Goal: Task Accomplishment & Management: Manage account settings

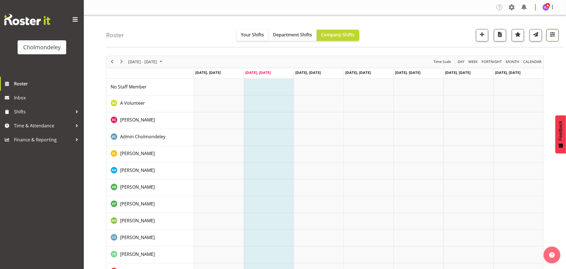
click at [556, 37] on span "button" at bounding box center [552, 34] width 7 height 7
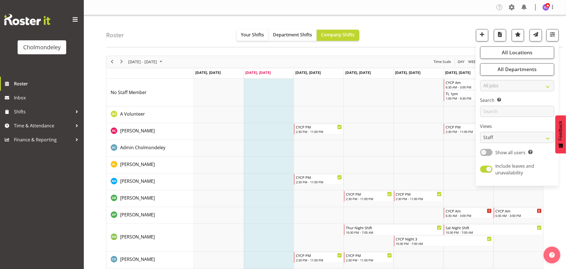
click at [482, 157] on div "All Locations Clear [GEOGRAPHIC_DATA] Select All Deselect All All Departments C…" at bounding box center [517, 114] width 83 height 139
click at [490, 153] on span at bounding box center [486, 152] width 12 height 7
click at [484, 153] on input "Show all users Show only rostered employees" at bounding box center [482, 152] width 4 height 4
checkbox input "true"
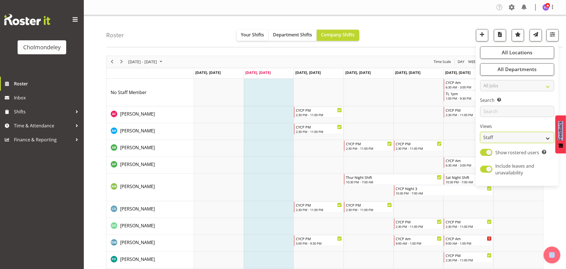
click at [542, 139] on select "Staff Role Shift - Horizontal Shift - Vertical Staff - Location" at bounding box center [517, 137] width 74 height 11
select select "shift"
click at [480, 132] on select "Staff Role Shift - Horizontal Shift - Vertical Staff - Location" at bounding box center [517, 137] width 74 height 11
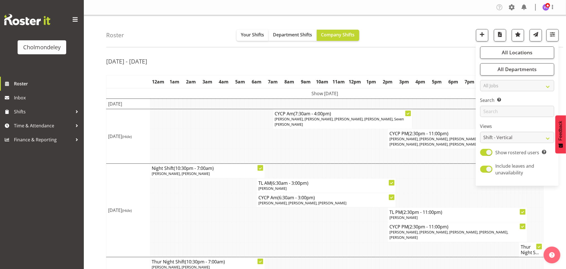
click at [356, 54] on div "[DATE] - [DATE] [DATE] - [DATE] [DATE] Day Week Fortnight Month calendar Month …" at bounding box center [336, 243] width 460 height 385
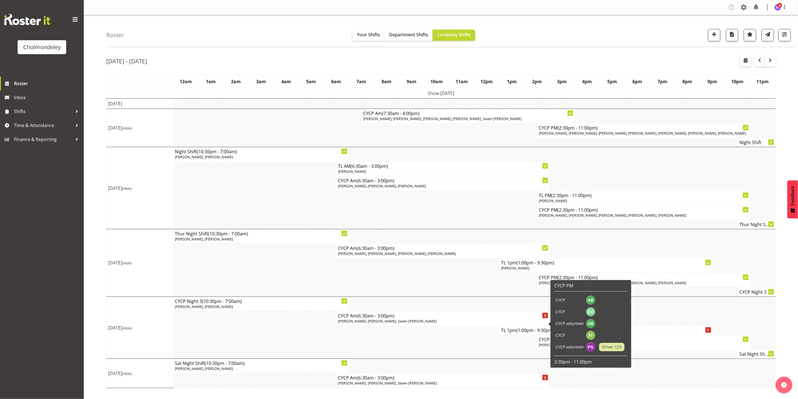
click at [409, 268] on td at bounding box center [409, 292] width 6 height 9
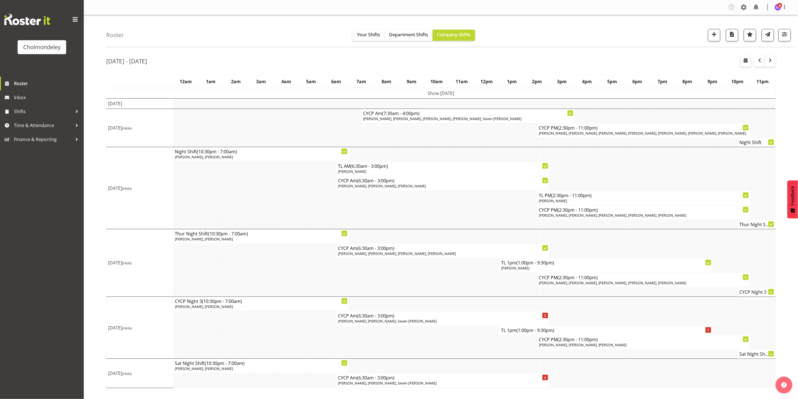
click at [392, 268] on td at bounding box center [390, 342] width 6 height 15
click at [553, 268] on span "(1:00pm - 9:30pm)" at bounding box center [536, 331] width 38 height 6
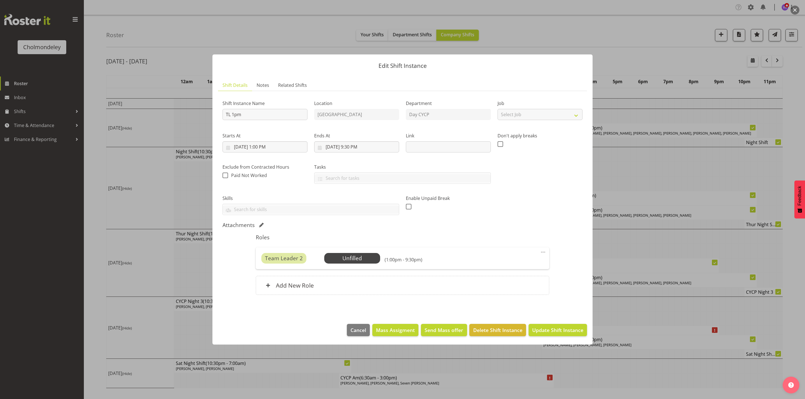
click at [542, 252] on span at bounding box center [543, 252] width 7 height 7
click at [508, 268] on link "Delete" at bounding box center [520, 285] width 54 height 10
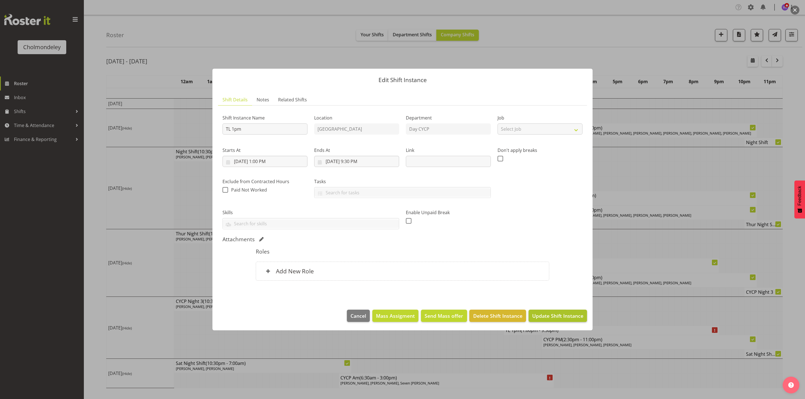
click at [556, 268] on span "Update Shift Instance" at bounding box center [557, 315] width 51 height 7
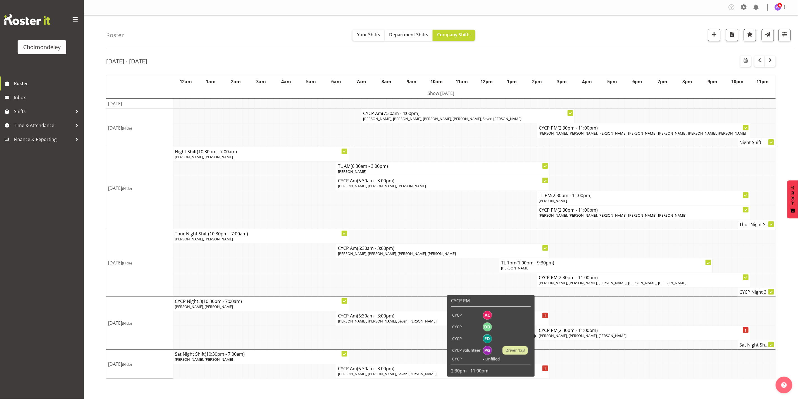
click at [566, 268] on span "[PERSON_NAME], [PERSON_NAME], [PERSON_NAME]" at bounding box center [583, 335] width 88 height 5
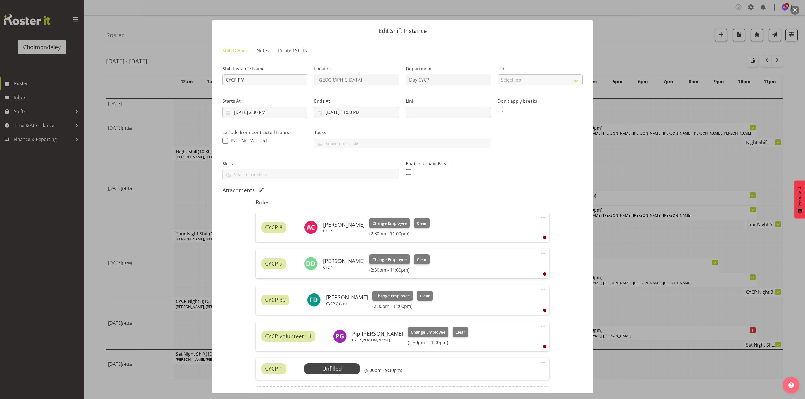
click at [540, 218] on span at bounding box center [543, 217] width 7 height 7
click at [506, 231] on link "Edit" at bounding box center [520, 230] width 54 height 10
select select "9"
select select "2025"
select select "14"
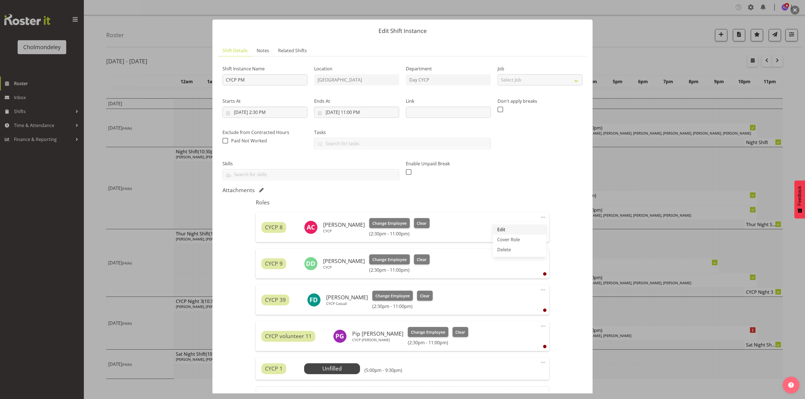
select select "30"
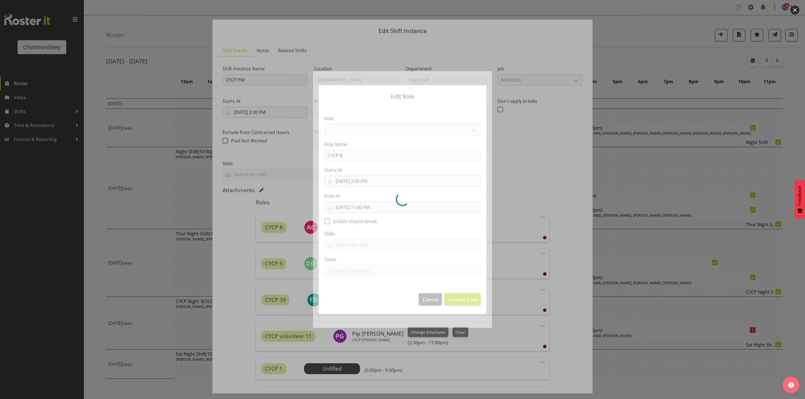
select select "206"
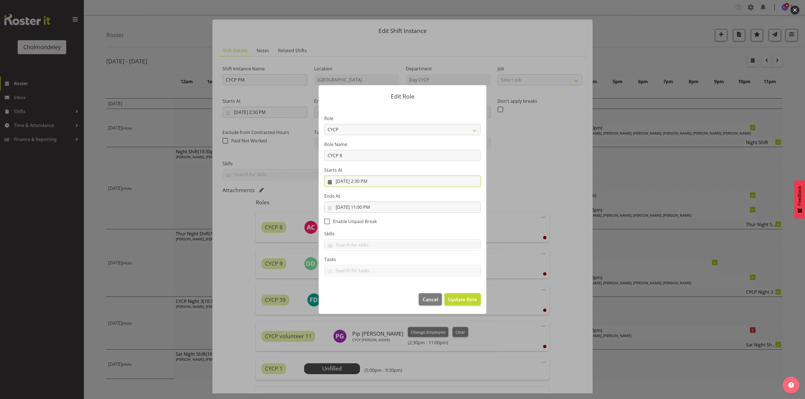
click at [371, 183] on input "[DATE] 2:30 PM" at bounding box center [402, 181] width 157 height 11
click at [367, 268] on select "00 01 02 03 04 05 06 07 08 09 10 11 12 13 14 15 16 17 18 19 20 21 22 23" at bounding box center [368, 300] width 13 height 11
select select "13"
click at [362, 268] on select "00 01 02 03 04 05 06 07 08 09 10 11 12 13 14 15 16 17 18 19 20 21 22 23" at bounding box center [368, 300] width 13 height 11
type input "[DATE] 1:30 PM"
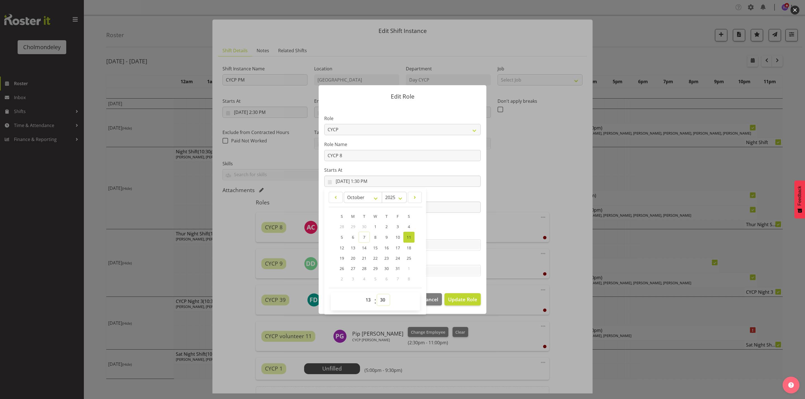
click at [383, 268] on select "00 01 02 03 04 05 06 07 08 09 10 11 12 13 14 15 16 17 18 19 20 21 22 23 24 25 2…" at bounding box center [383, 300] width 13 height 11
select select "0"
click at [377, 268] on select "00 01 02 03 04 05 06 07 08 09 10 11 12 13 14 15 16 17 18 19 20 21 22 23 24 25 2…" at bounding box center [383, 300] width 13 height 11
type input "[DATE] 1:00 PM"
click at [466, 195] on label "Ends At" at bounding box center [402, 196] width 157 height 7
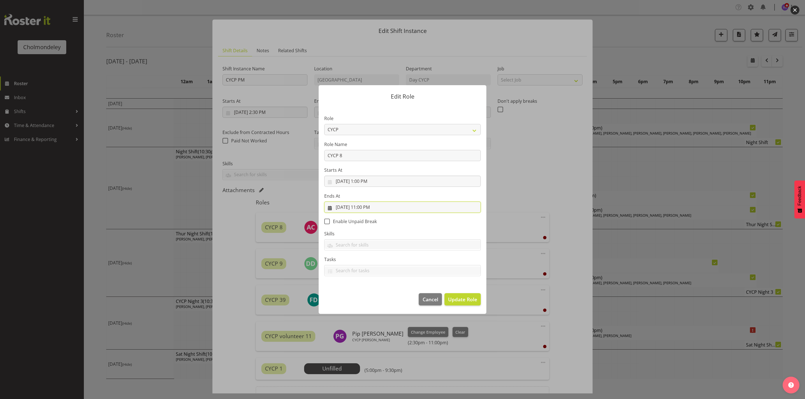
click at [366, 209] on input "[DATE] 11:00 PM" at bounding box center [402, 207] width 157 height 11
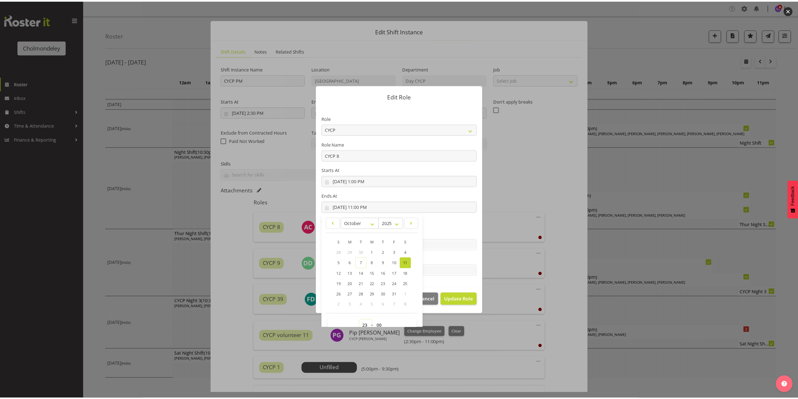
scroll to position [4, 0]
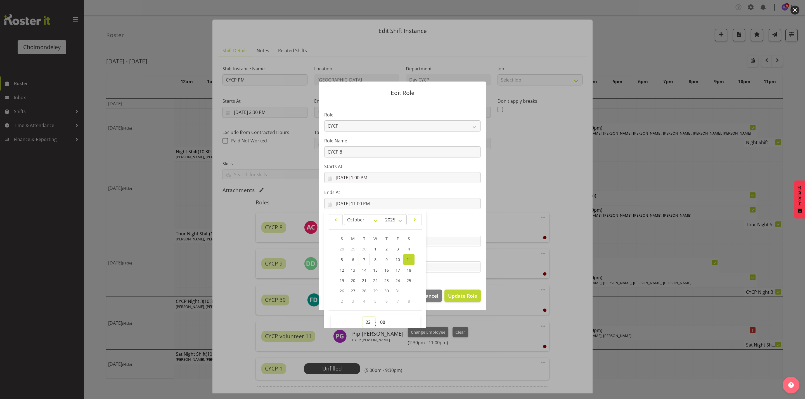
click at [364, 268] on select "00 01 02 03 04 05 06 07 08 09 10 11 12 13 14 15 16 17 18 19 20 21 22 23" at bounding box center [368, 322] width 13 height 11
select select "21"
click at [362, 268] on select "00 01 02 03 04 05 06 07 08 09 10 11 12 13 14 15 16 17 18 19 20 21 22 23" at bounding box center [368, 322] width 13 height 11
type input "[DATE] 9:00 PM"
click at [380, 268] on select "00 01 02 03 04 05 06 07 08 09 10 11 12 13 14 15 16 17 18 19 20 21 22 23 24 25 2…" at bounding box center [383, 322] width 13 height 11
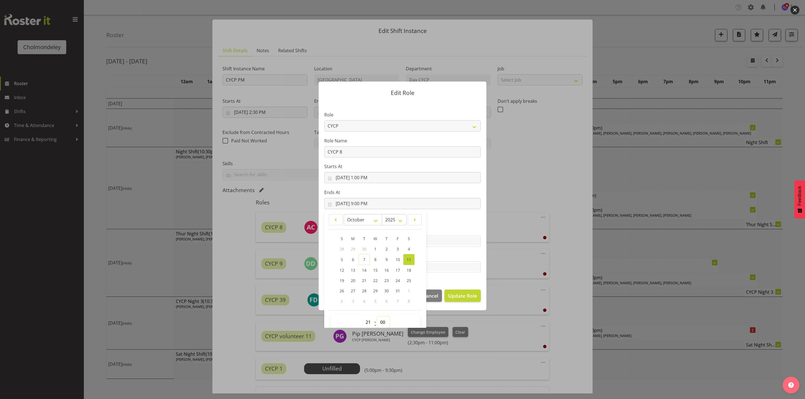
select select "30"
click at [377, 268] on select "00 01 02 03 04 05 06 07 08 09 10 11 12 13 14 15 16 17 18 19 20 21 22 23 24 25 2…" at bounding box center [383, 322] width 13 height 11
type input "[DATE] 9:30 PM"
click at [471, 268] on span "Update Role" at bounding box center [462, 295] width 29 height 7
select select
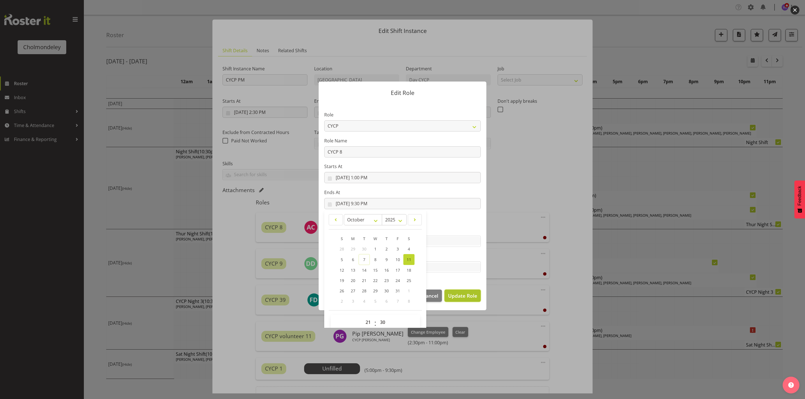
select select
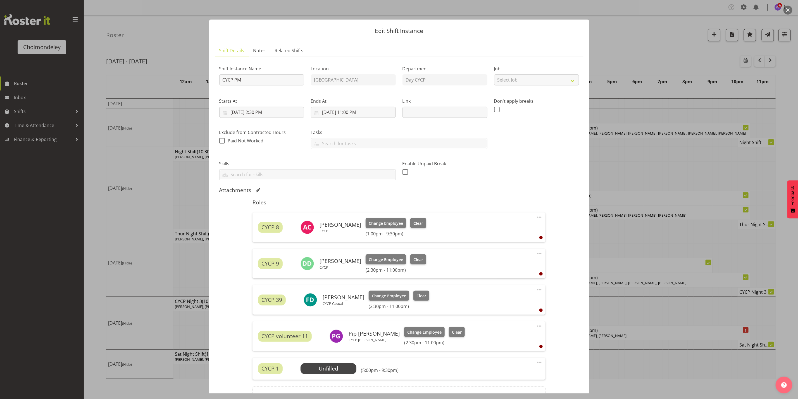
scroll to position [62, 0]
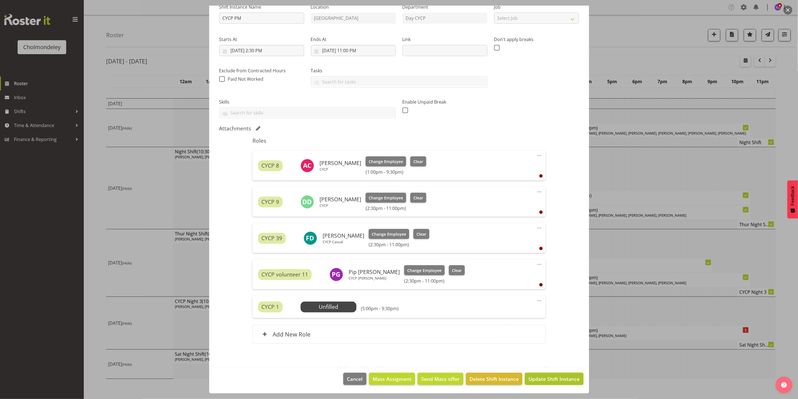
click at [562, 268] on button "Update Shift Instance" at bounding box center [554, 379] width 58 height 12
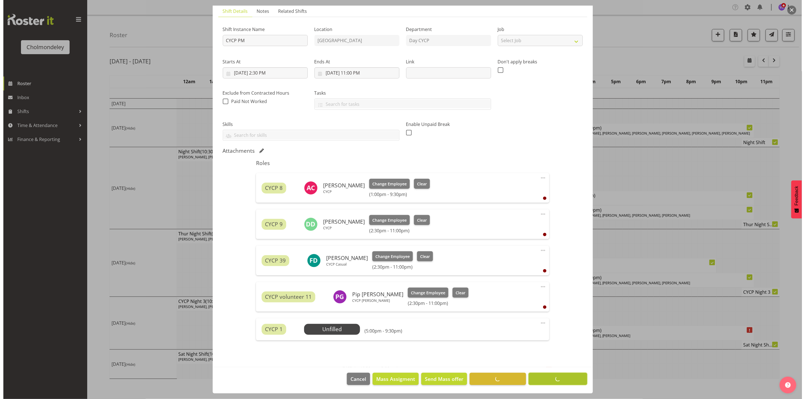
scroll to position [40, 0]
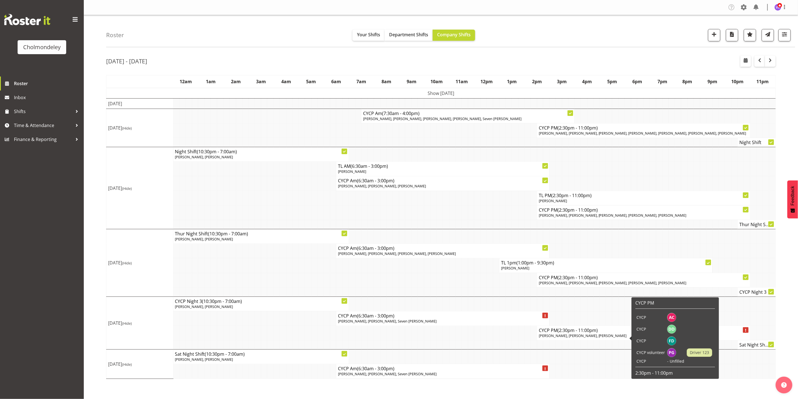
click at [566, 268] on span "[PERSON_NAME], [PERSON_NAME], [PERSON_NAME]" at bounding box center [583, 335] width 88 height 5
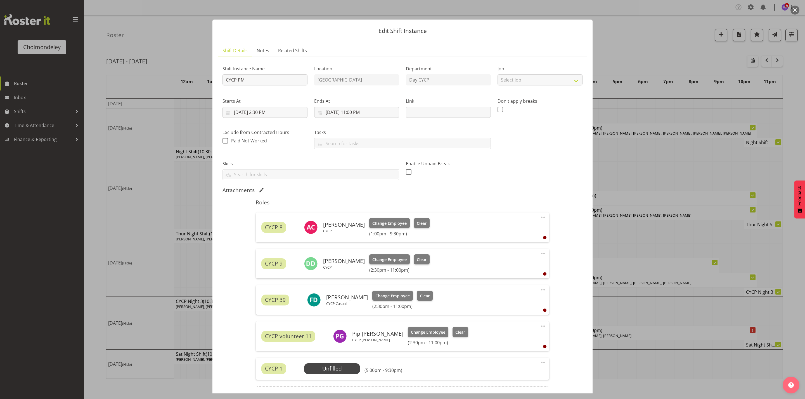
click at [566, 9] on button "button" at bounding box center [794, 10] width 9 height 9
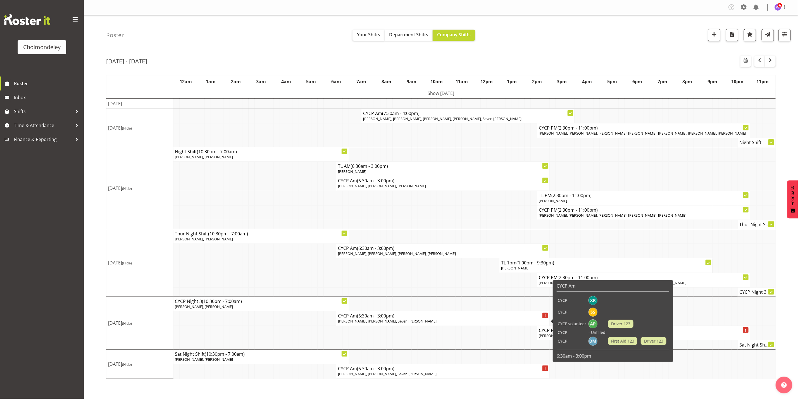
click at [419, 268] on span "[PERSON_NAME], [PERSON_NAME], Seven [PERSON_NAME]" at bounding box center [387, 321] width 99 height 5
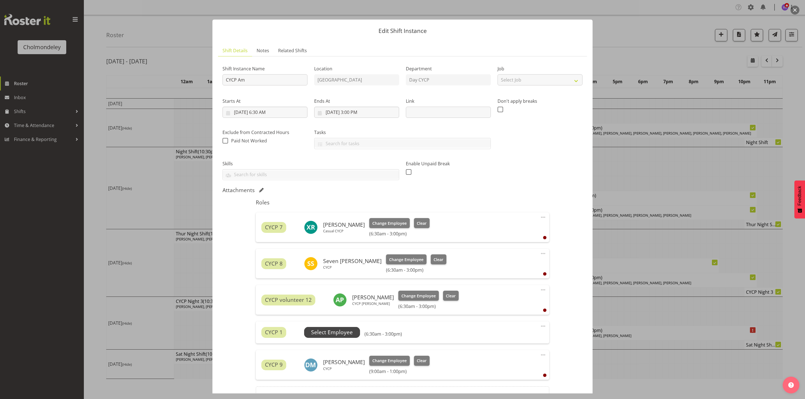
click at [341, 268] on span "Select Employee" at bounding box center [332, 333] width 42 height 8
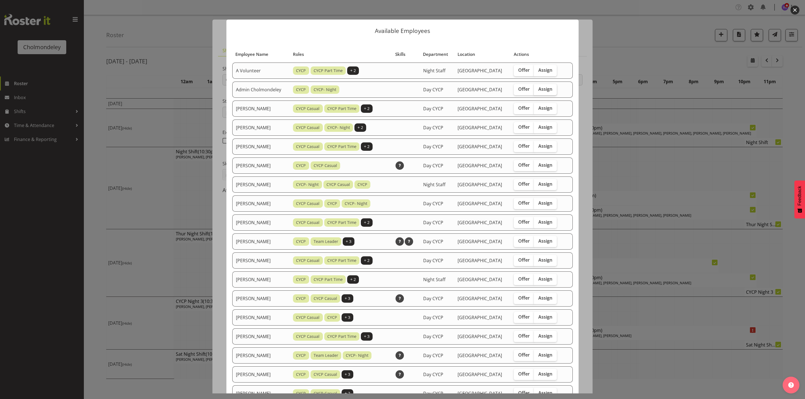
click at [544, 89] on span "Assign" at bounding box center [545, 89] width 14 height 6
click at [537, 89] on input "Assign" at bounding box center [536, 89] width 4 height 4
checkbox input "true"
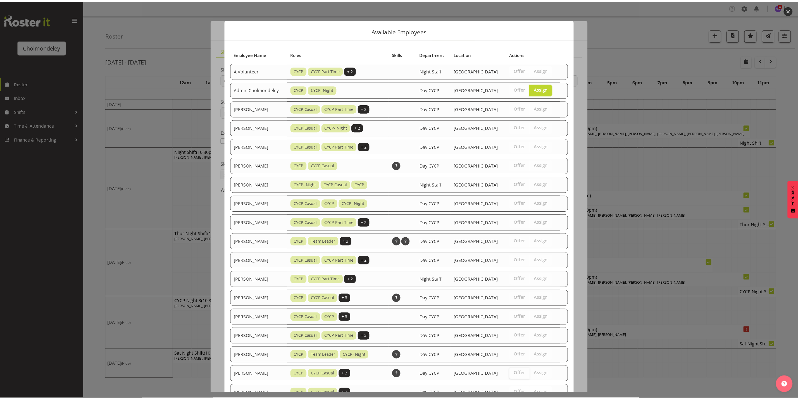
scroll to position [175, 0]
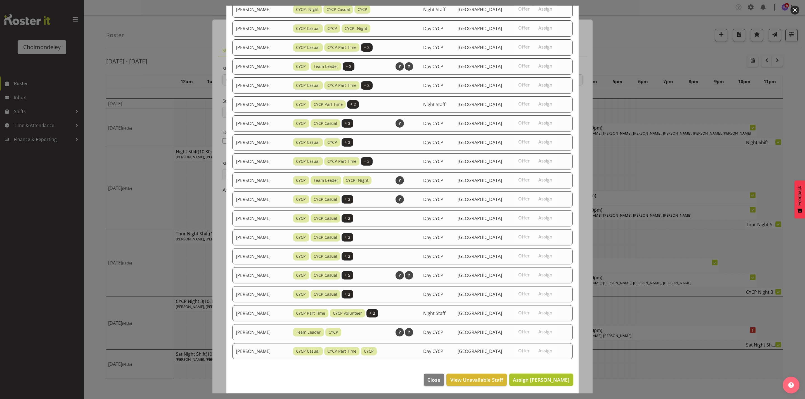
click at [536, 268] on span "Assign [PERSON_NAME]" at bounding box center [541, 380] width 56 height 7
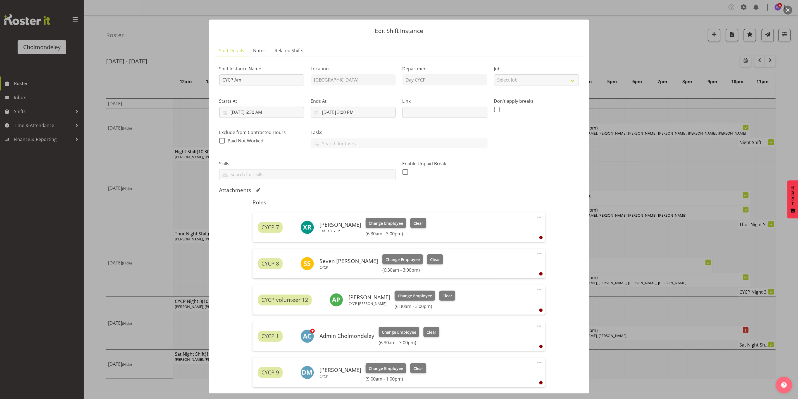
scroll to position [70, 0]
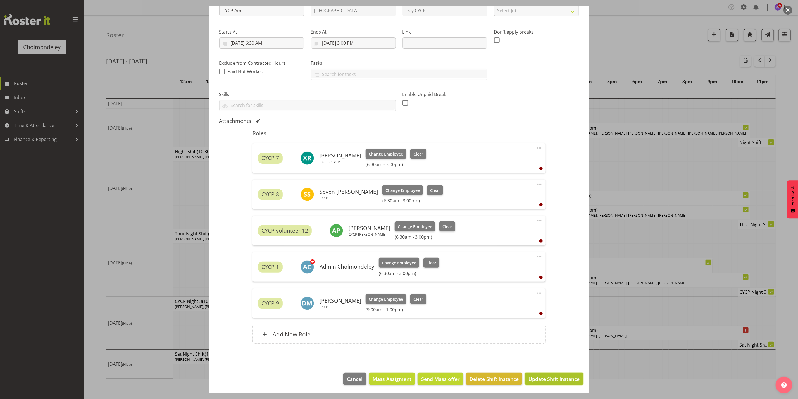
click at [541, 268] on span "Update Shift Instance" at bounding box center [554, 379] width 51 height 7
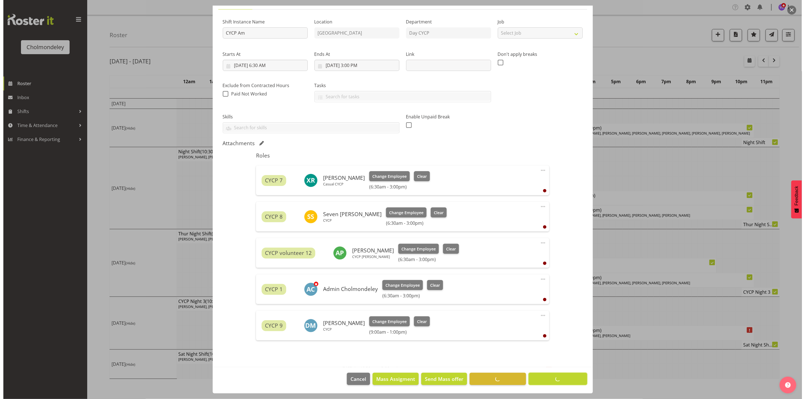
scroll to position [48, 0]
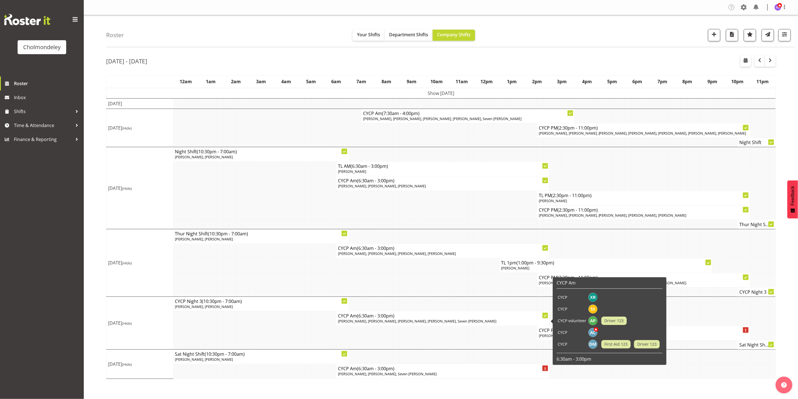
click at [451, 268] on span "[PERSON_NAME], [PERSON_NAME], [PERSON_NAME], [PERSON_NAME], Seven [PERSON_NAME]" at bounding box center [417, 321] width 158 height 5
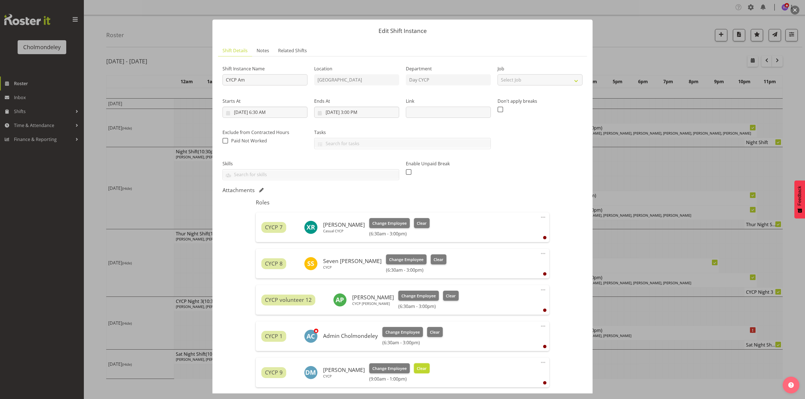
click at [424, 268] on span "Clear" at bounding box center [422, 369] width 10 height 6
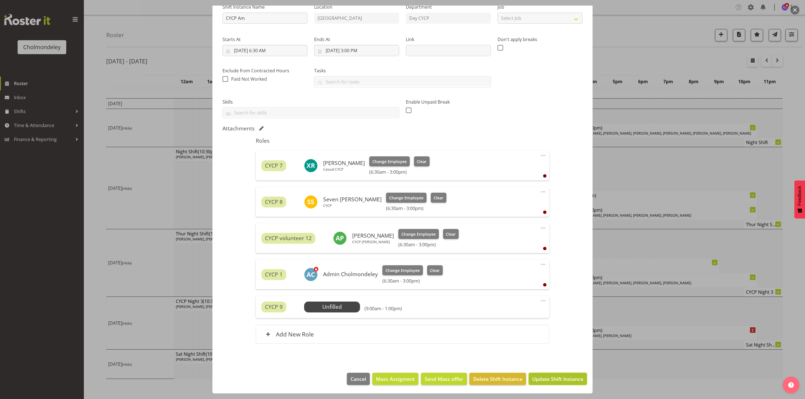
click at [552, 268] on span "Update Shift Instance" at bounding box center [557, 379] width 51 height 7
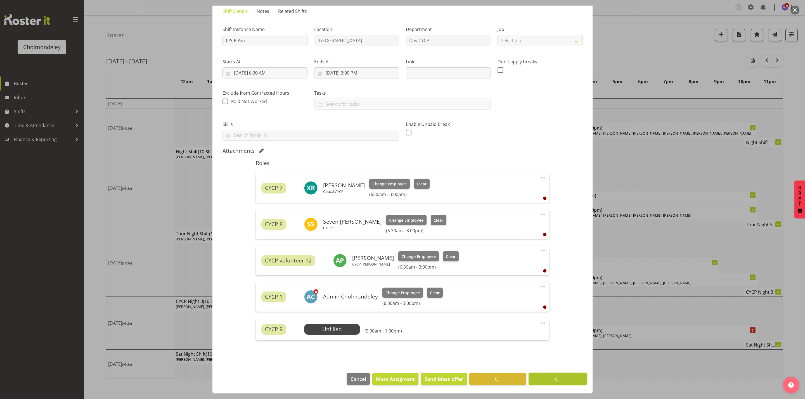
scroll to position [40, 0]
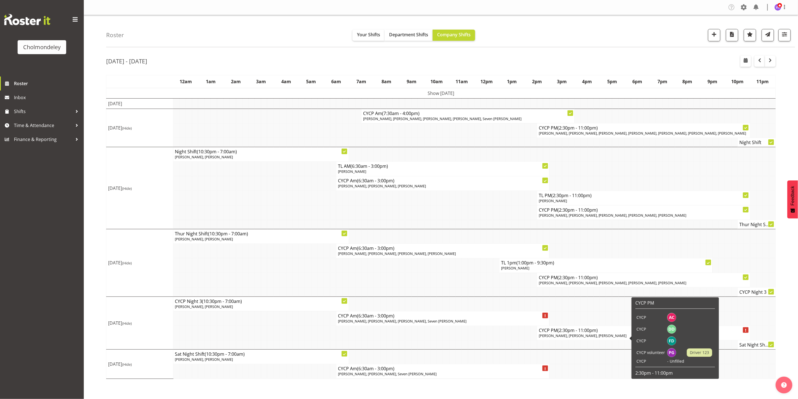
click at [566, 268] on span "[PERSON_NAME], [PERSON_NAME], [PERSON_NAME]" at bounding box center [583, 335] width 88 height 5
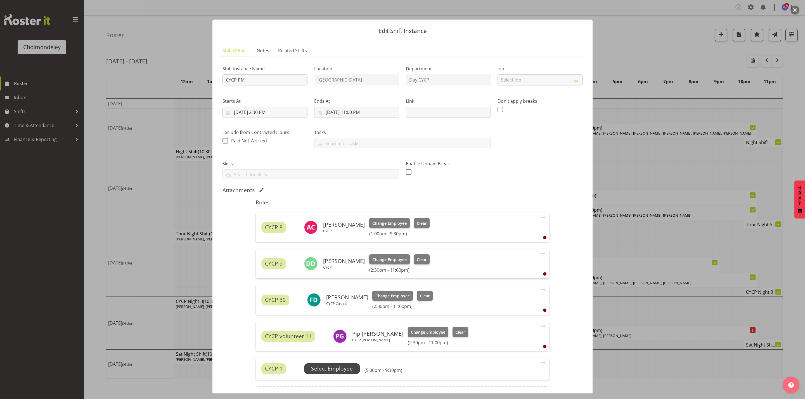
click at [333, 268] on span "Select Employee" at bounding box center [332, 369] width 42 height 8
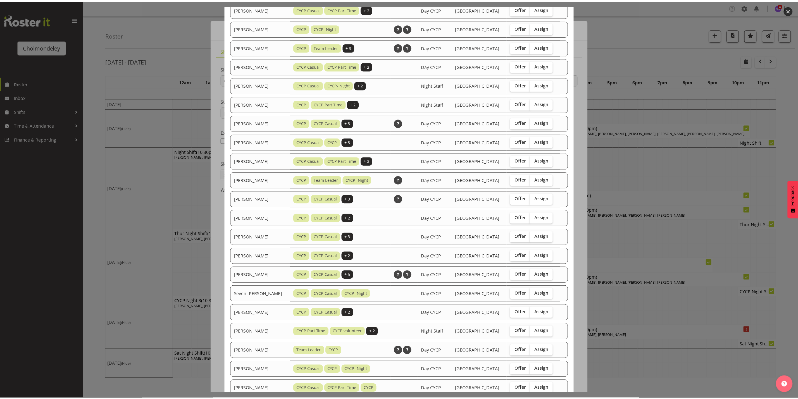
scroll to position [289, 0]
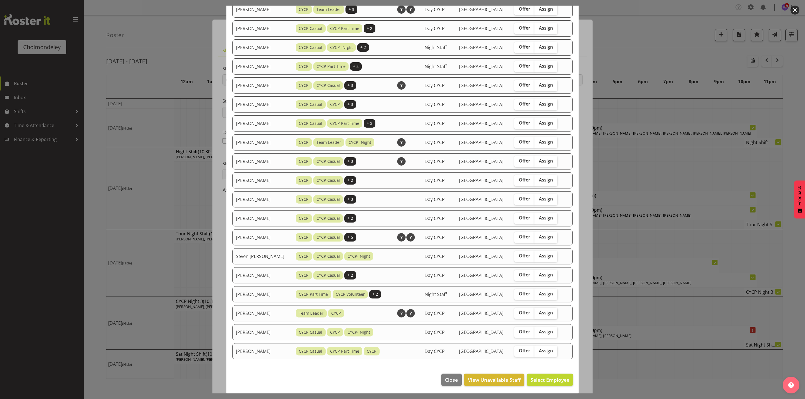
click at [547, 268] on span "Assign" at bounding box center [546, 313] width 14 height 6
click at [538, 268] on input "Assign" at bounding box center [536, 313] width 4 height 4
checkbox input "true"
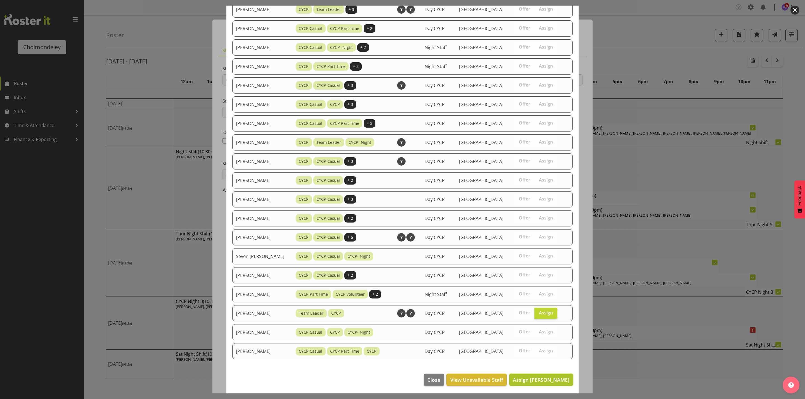
click at [559, 268] on span "Assign [PERSON_NAME]" at bounding box center [541, 380] width 56 height 7
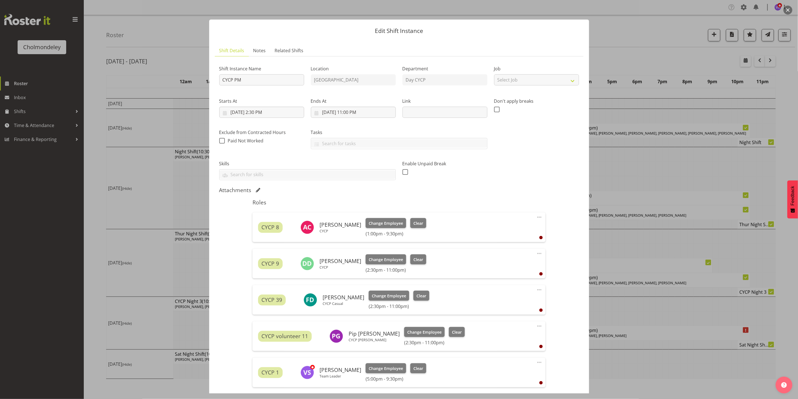
scroll to position [70, 0]
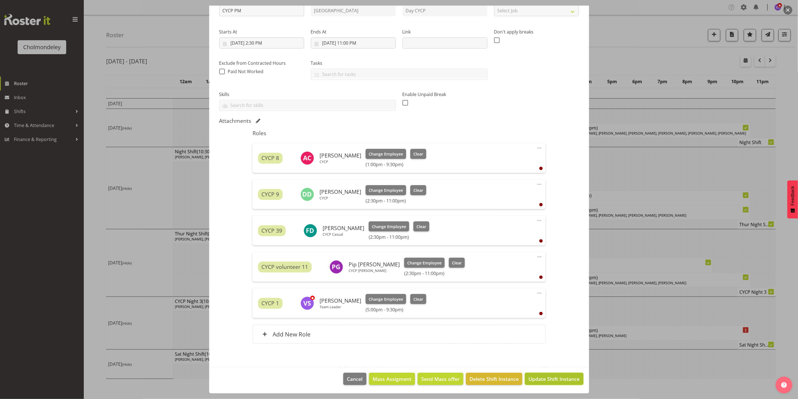
click at [559, 268] on span "Update Shift Instance" at bounding box center [554, 379] width 51 height 7
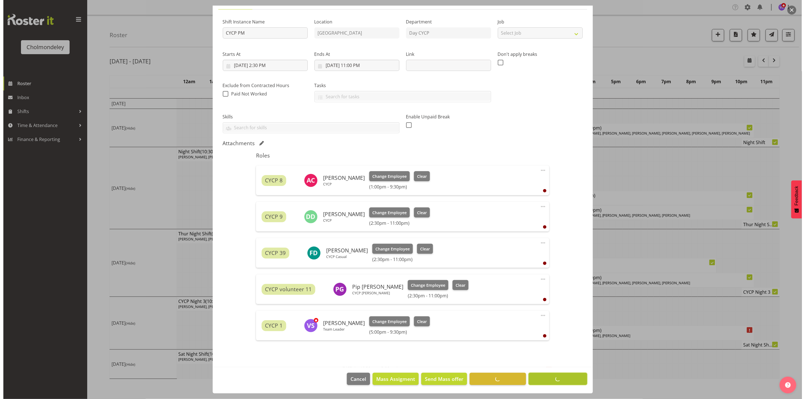
scroll to position [48, 0]
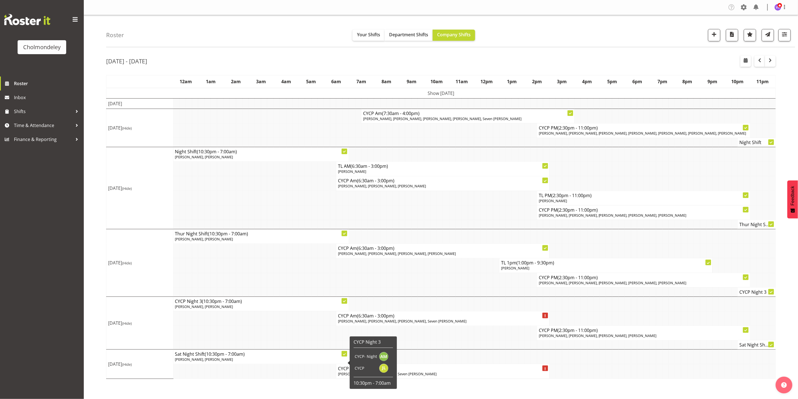
click at [278, 268] on td at bounding box center [277, 333] width 6 height 15
click at [438, 268] on td at bounding box center [440, 333] width 6 height 15
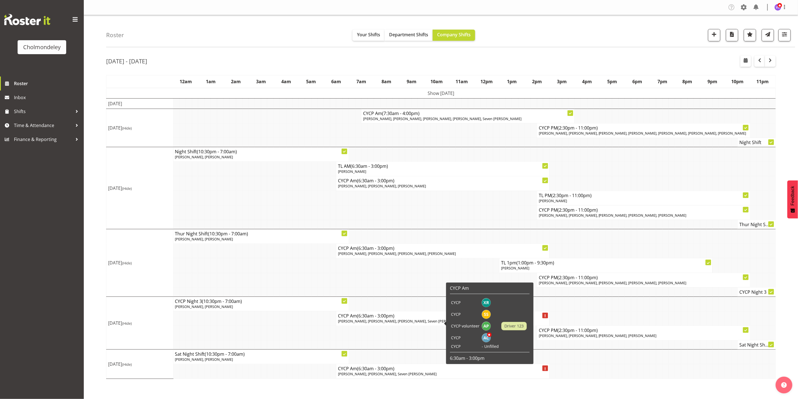
click at [404, 268] on h4 "CYCP Am (6:30am - 3:00pm)" at bounding box center [443, 316] width 210 height 6
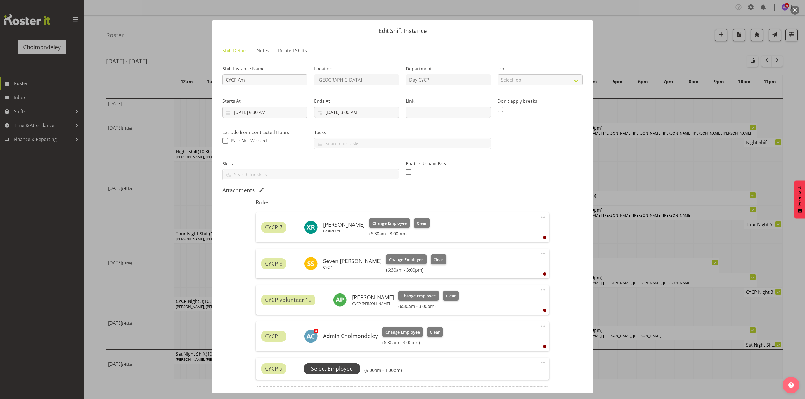
click at [349, 268] on span "Select Employee" at bounding box center [332, 369] width 42 height 8
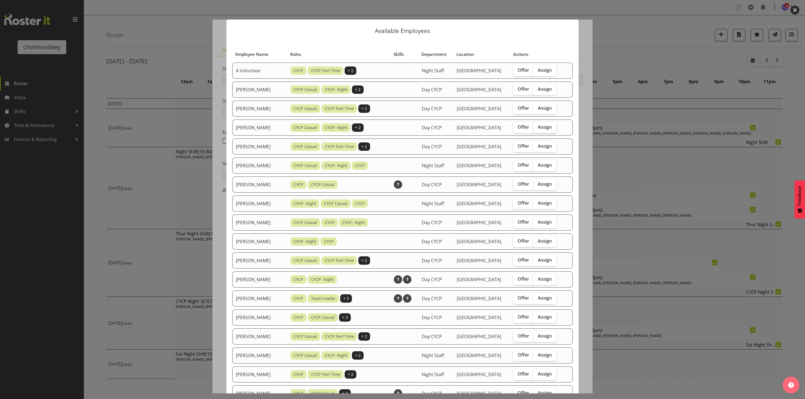
click at [545, 127] on span "Assign" at bounding box center [545, 127] width 14 height 6
click at [537, 127] on input "Assign" at bounding box center [535, 127] width 4 height 4
checkbox input "true"
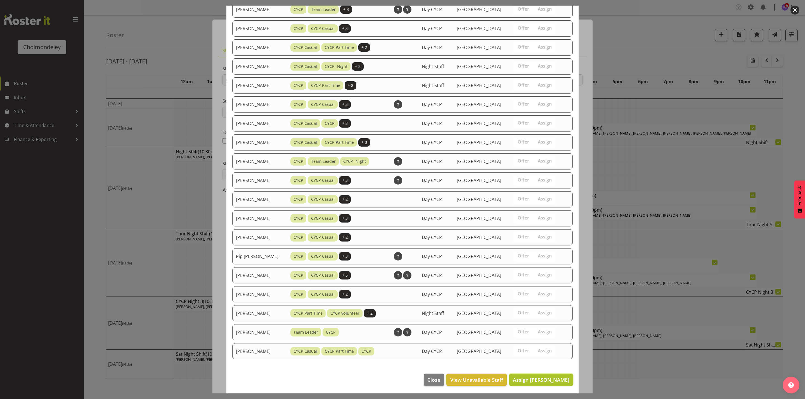
click at [558, 268] on span "Assign [PERSON_NAME]" at bounding box center [541, 380] width 56 height 7
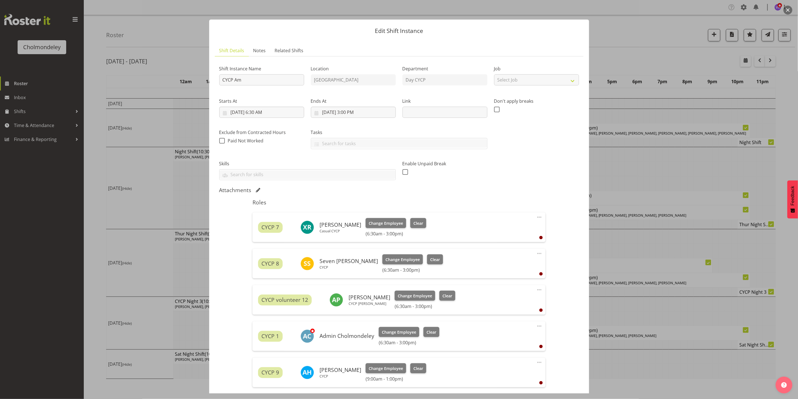
click at [536, 268] on span at bounding box center [539, 362] width 7 height 7
click at [493, 268] on link "Edit" at bounding box center [516, 375] width 54 height 10
select select "9"
select select "2025"
select select "9"
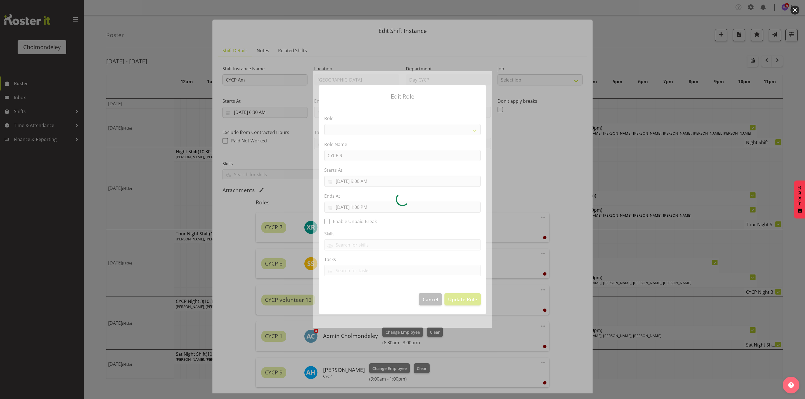
select select "206"
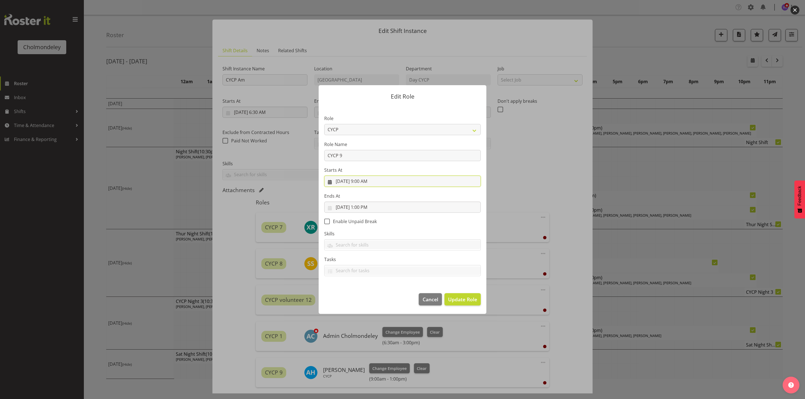
click at [368, 181] on input "[DATE] 9:00 AM" at bounding box center [402, 181] width 157 height 11
click at [369, 268] on select "00 01 02 03 04 05 06 07 08 09 10 11 12 13 14 15 16 17 18 19 20 21 22 23" at bounding box center [368, 300] width 13 height 11
select select "6"
click at [362, 268] on select "00 01 02 03 04 05 06 07 08 09 10 11 12 13 14 15 16 17 18 19 20 21 22 23" at bounding box center [368, 300] width 13 height 11
type input "[DATE] 6:00 AM"
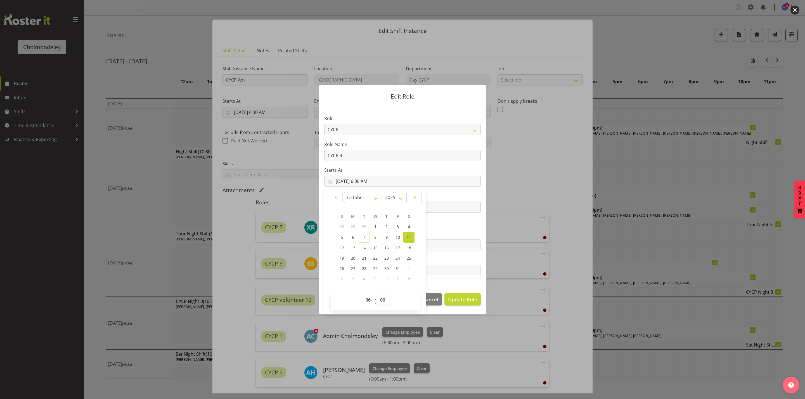
click at [386, 268] on select "00 01 02 03 04 05 06 07 08 09 10 11 12 13 14 15 16 17 18 19 20 21 22 23 24 25 2…" at bounding box center [383, 300] width 13 height 11
select select "30"
click at [377, 268] on select "00 01 02 03 04 05 06 07 08 09 10 11 12 13 14 15 16 17 18 19 20 21 22 23 24 25 2…" at bounding box center [383, 300] width 13 height 11
type input "[DATE] 6:30 AM"
click at [469, 268] on span "Update Role" at bounding box center [462, 299] width 29 height 7
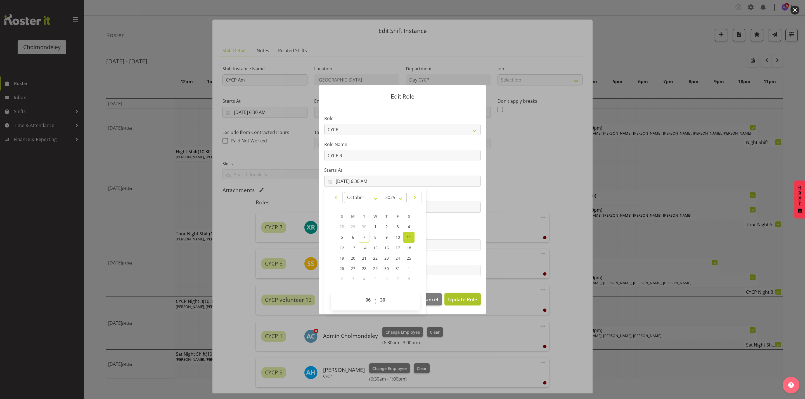
select select
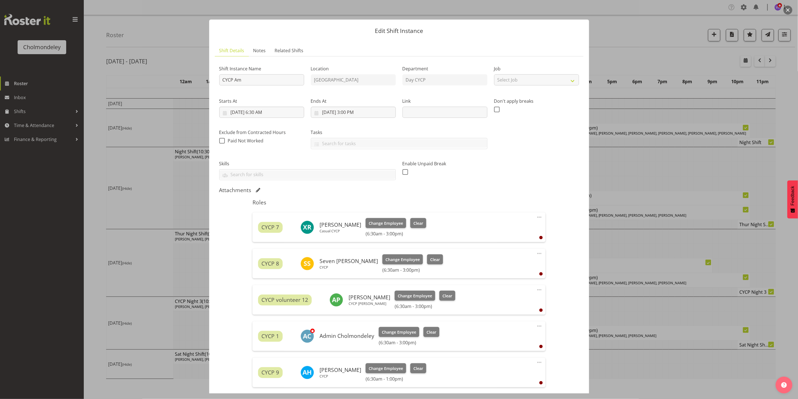
click at [536, 268] on span at bounding box center [539, 362] width 7 height 7
click at [506, 268] on link "Edit" at bounding box center [516, 375] width 54 height 10
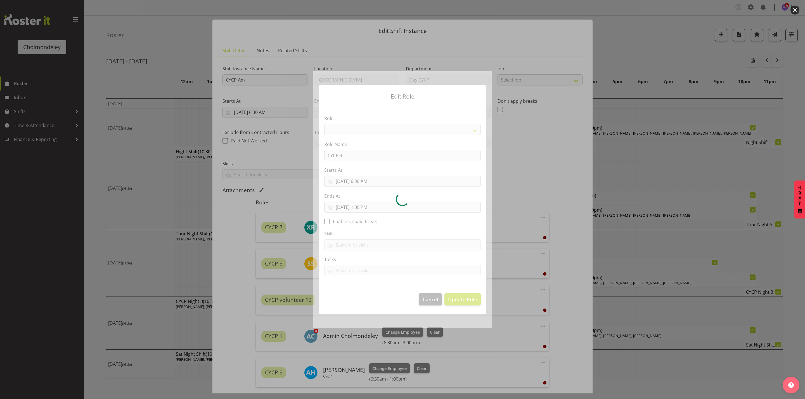
select select "206"
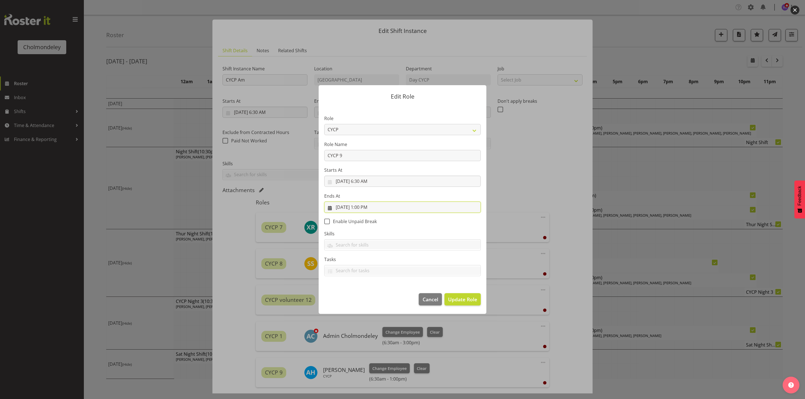
click at [374, 205] on input "[DATE] 1:00 PM" at bounding box center [402, 207] width 157 height 11
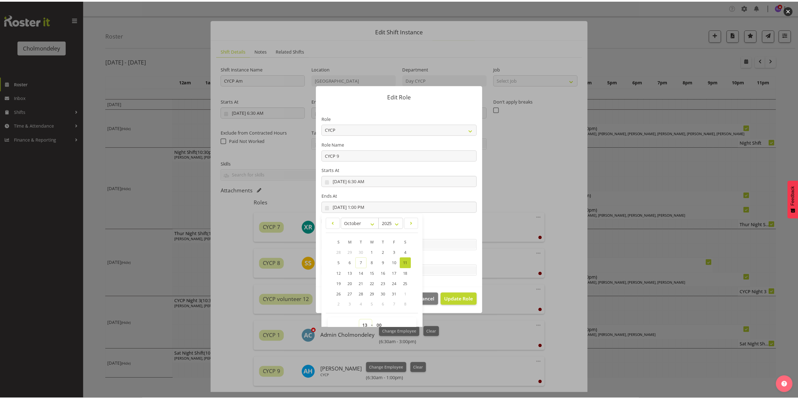
scroll to position [4, 0]
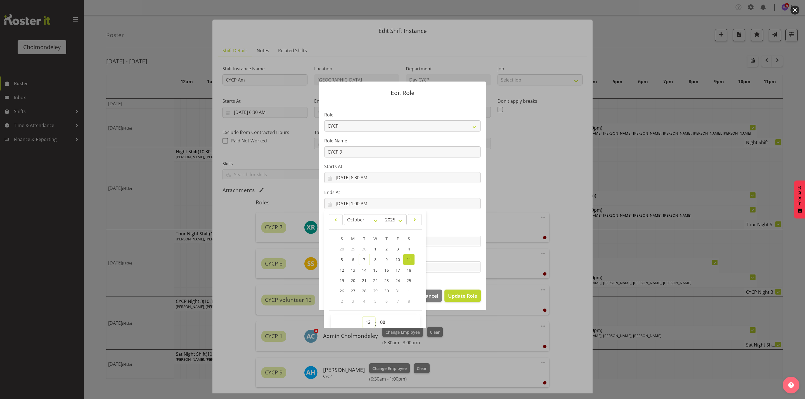
click at [364, 268] on select "00 01 02 03 04 05 06 07 08 09 10 11 12 13 14 15 16 17 18 19 20 21 22 23" at bounding box center [368, 322] width 13 height 11
select select "15"
click at [362, 268] on select "00 01 02 03 04 05 06 07 08 09 10 11 12 13 14 15 16 17 18 19 20 21 22 23" at bounding box center [368, 322] width 13 height 11
type input "[DATE] 3:00 PM"
click at [465, 268] on span "Update Role" at bounding box center [462, 295] width 29 height 7
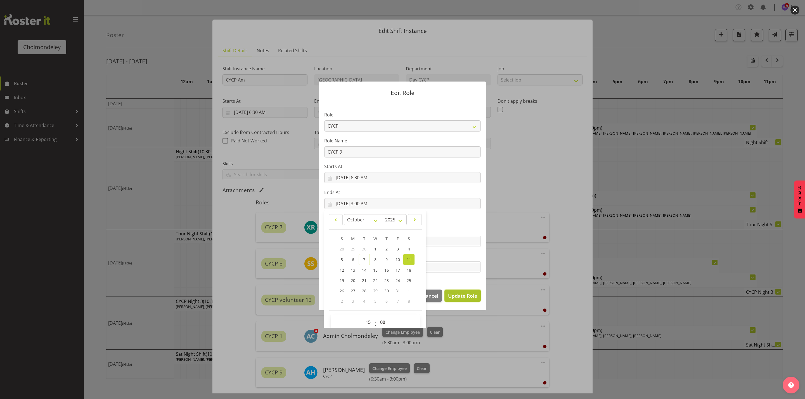
select select
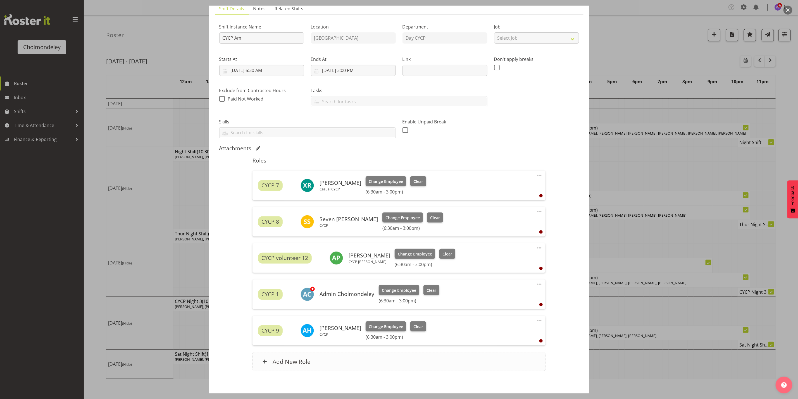
scroll to position [70, 0]
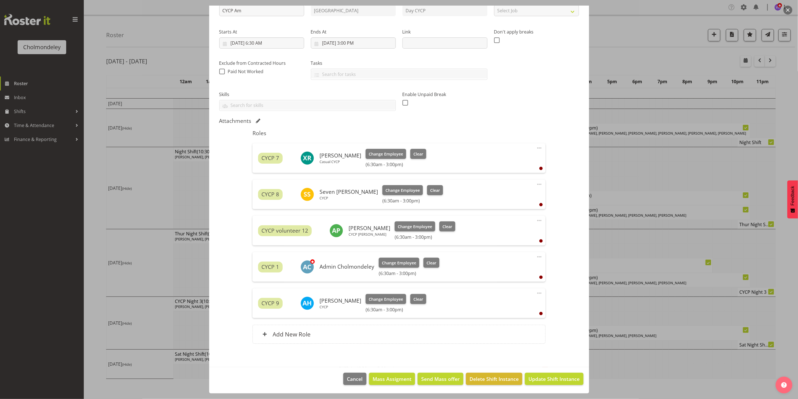
click at [536, 256] on span at bounding box center [539, 257] width 7 height 7
click at [498, 268] on link "Edit" at bounding box center [516, 269] width 54 height 10
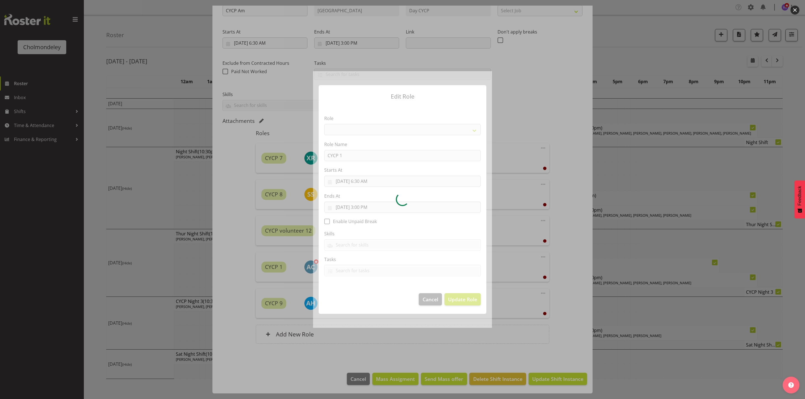
select select "206"
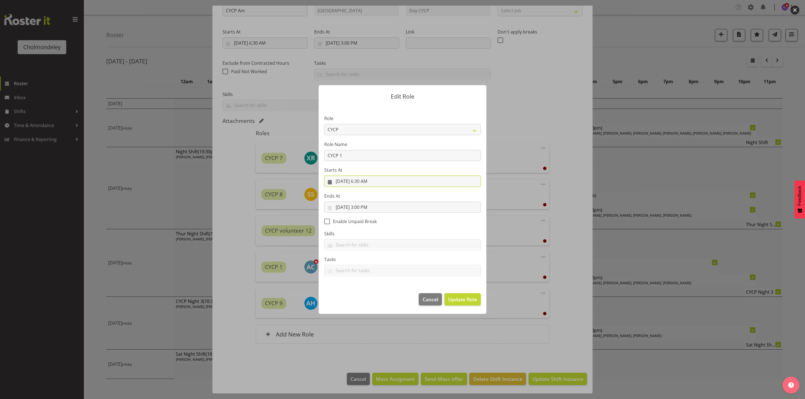
click at [369, 180] on input "[DATE] 6:30 AM" at bounding box center [402, 181] width 157 height 11
click at [367, 268] on select "00 01 02 03 04 05 06 07 08 09 10 11 12 13 14 15 16 17 18 19 20 21 22 23" at bounding box center [368, 300] width 13 height 11
select select "7"
click at [362, 268] on select "00 01 02 03 04 05 06 07 08 09 10 11 12 13 14 15 16 17 18 19 20 21 22 23" at bounding box center [368, 300] width 13 height 11
type input "[DATE] 7:30 AM"
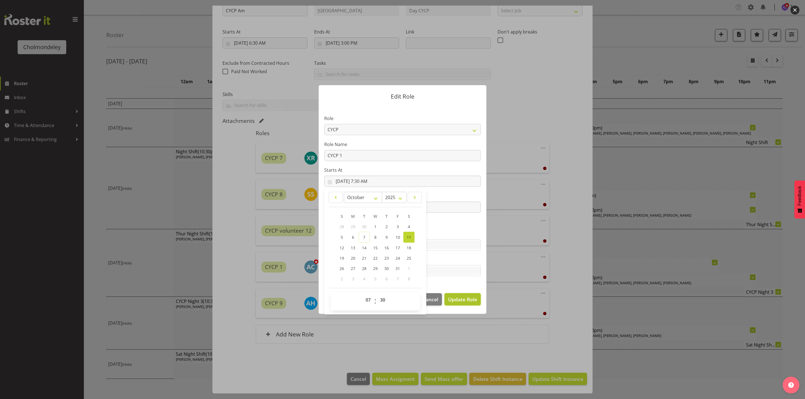
click at [473, 268] on span "Update Role" at bounding box center [462, 299] width 29 height 7
select select
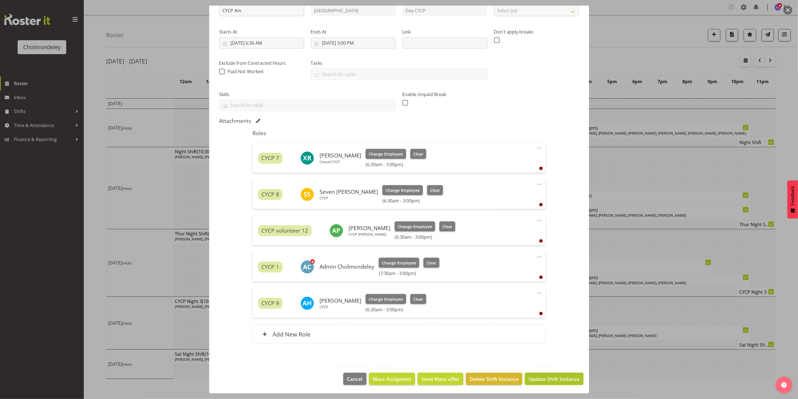
click at [560, 268] on span "Update Shift Instance" at bounding box center [554, 379] width 51 height 7
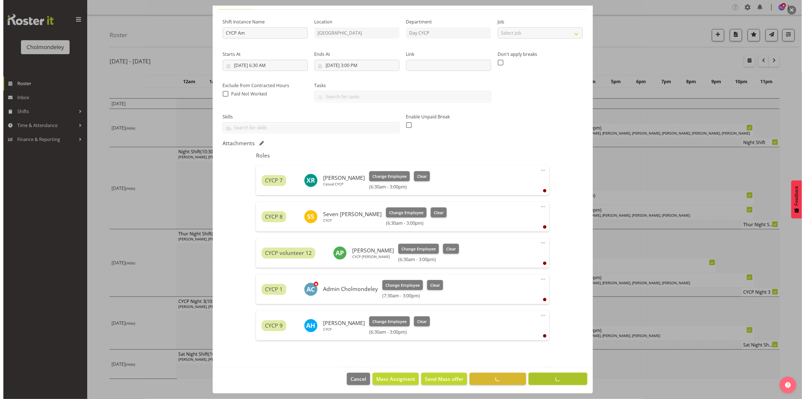
scroll to position [48, 0]
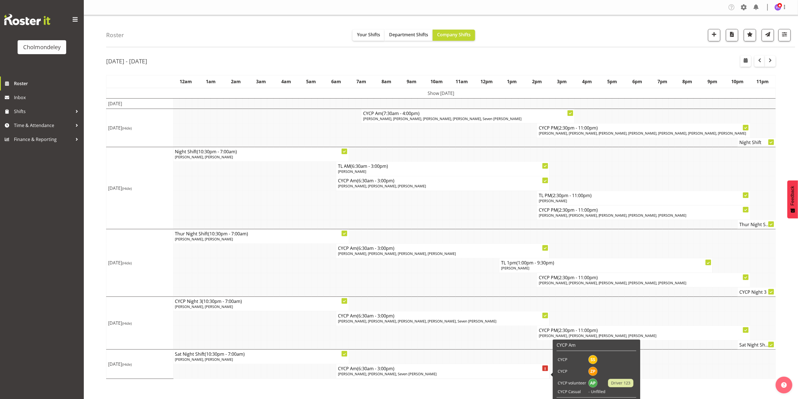
click at [453, 268] on p "[PERSON_NAME], [PERSON_NAME], Seven [PERSON_NAME]" at bounding box center [443, 374] width 210 height 5
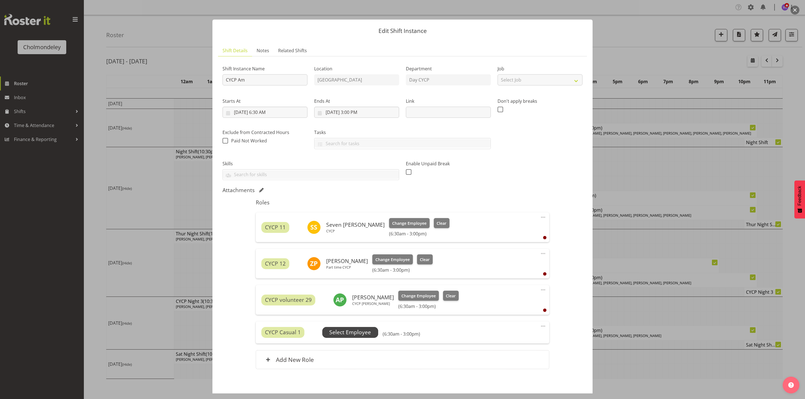
click at [354, 268] on span "Select Employee" at bounding box center [350, 333] width 42 height 8
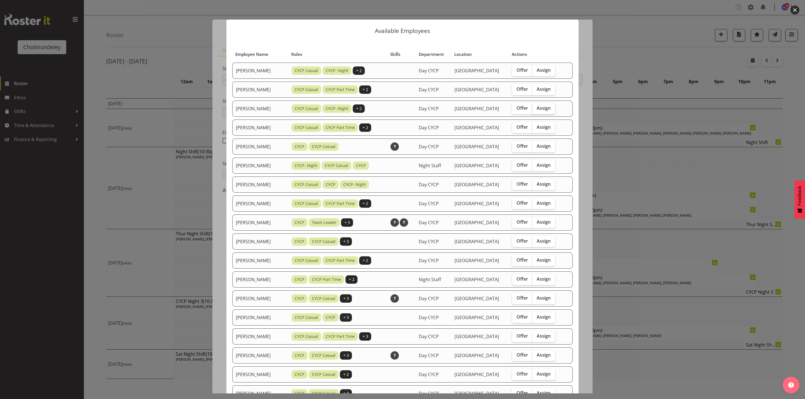
click at [546, 110] on span "Assign" at bounding box center [544, 108] width 14 height 6
click at [536, 110] on input "Assign" at bounding box center [534, 108] width 4 height 4
checkbox input "true"
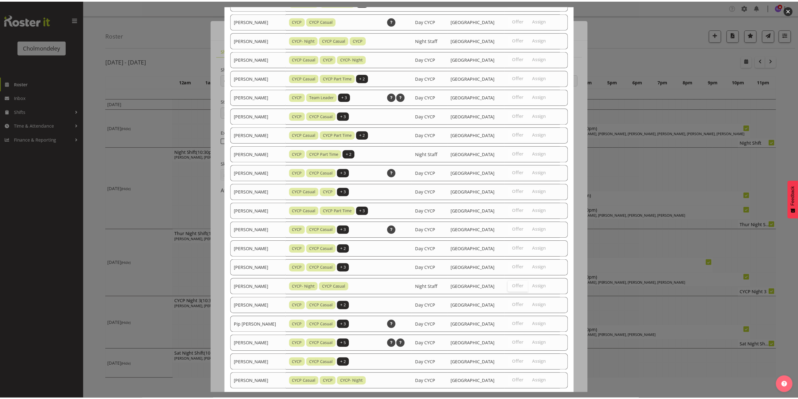
scroll to position [156, 0]
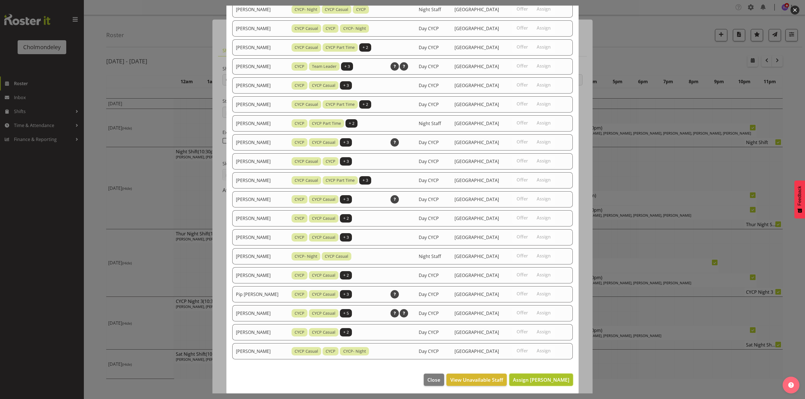
click at [562, 268] on span "Assign [PERSON_NAME]" at bounding box center [541, 380] width 56 height 7
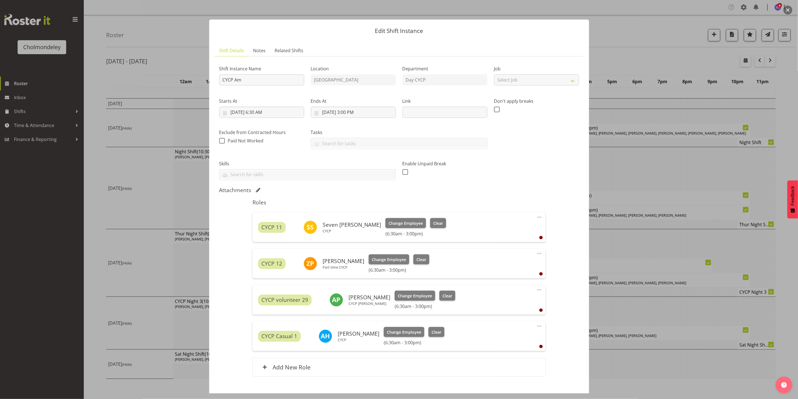
scroll to position [34, 0]
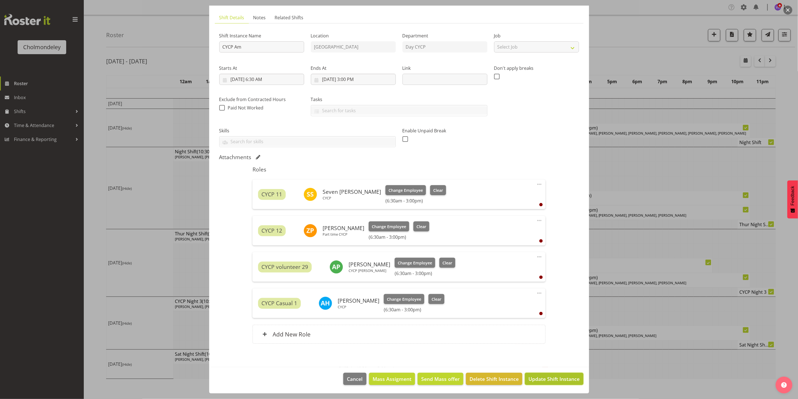
click at [560, 268] on span "Update Shift Instance" at bounding box center [554, 379] width 51 height 7
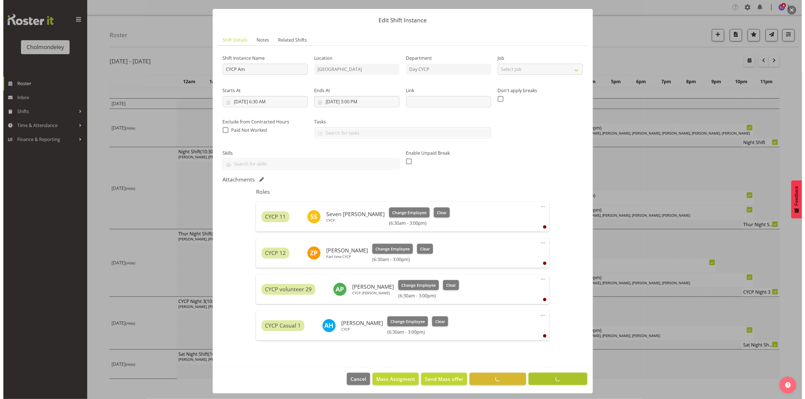
scroll to position [11, 0]
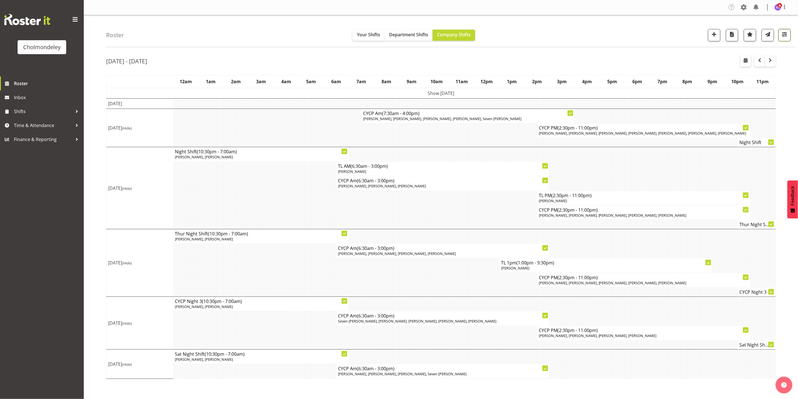
click at [566, 35] on span "button" at bounding box center [784, 34] width 7 height 7
click at [566, 117] on input "text" at bounding box center [750, 111] width 74 height 11
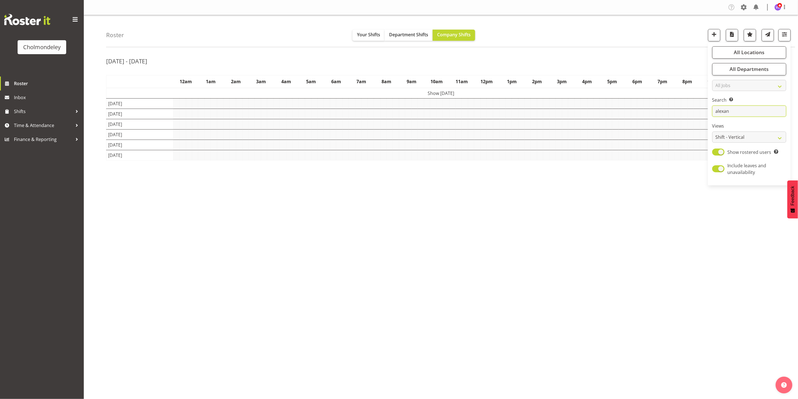
type input "alexand"
drag, startPoint x: 752, startPoint y: 112, endPoint x: 710, endPoint y: 114, distance: 42.0
click at [566, 114] on div "All Locations Clear [GEOGRAPHIC_DATA] Select All Deselect All All Departments C…" at bounding box center [749, 114] width 83 height 139
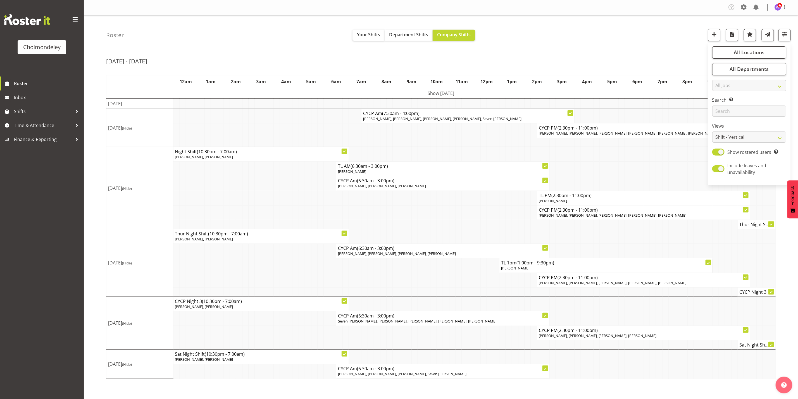
click at [413, 268] on td at bounding box center [415, 266] width 6 height 15
click at [566, 131] on span "[PERSON_NAME], [PERSON_NAME], [PERSON_NAME], [PERSON_NAME], [PERSON_NAME], [PER…" at bounding box center [643, 133] width 208 height 5
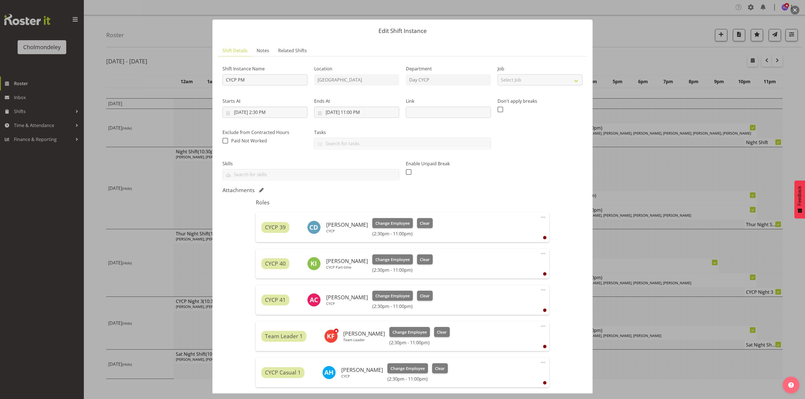
scroll to position [126, 0]
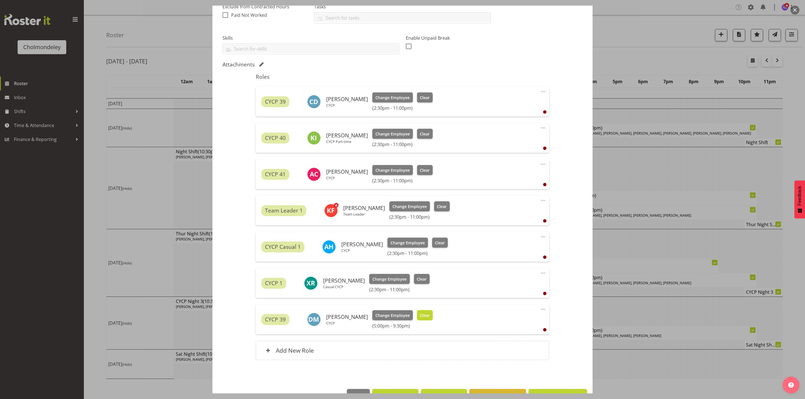
click at [428, 268] on span "Clear" at bounding box center [425, 316] width 10 height 6
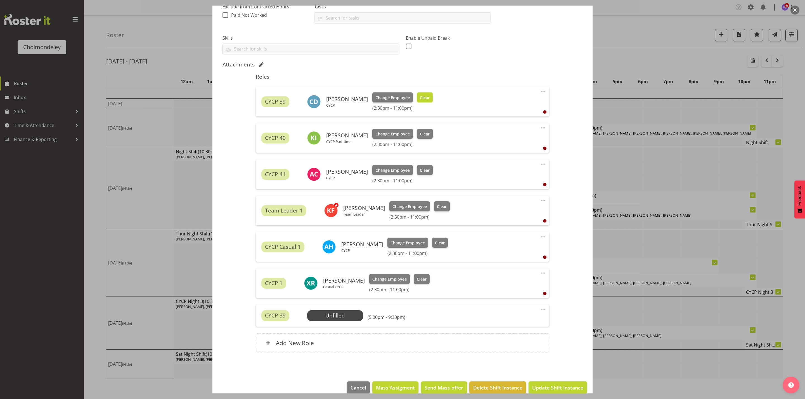
click at [425, 96] on span "Clear" at bounding box center [425, 98] width 10 height 6
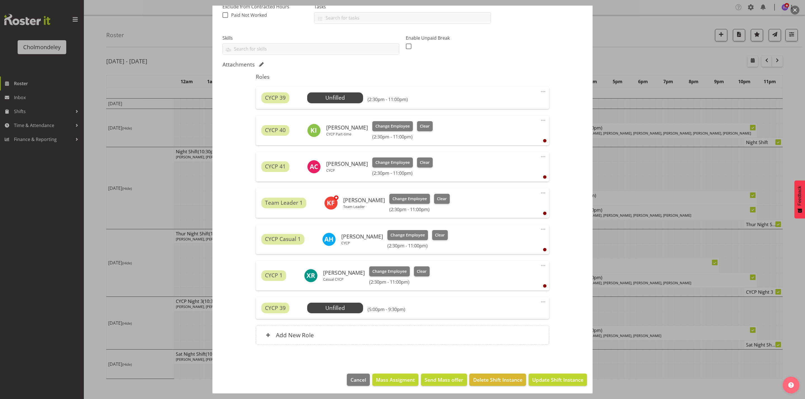
click at [540, 268] on span at bounding box center [543, 302] width 7 height 7
click at [497, 268] on link "Delete" at bounding box center [520, 335] width 54 height 10
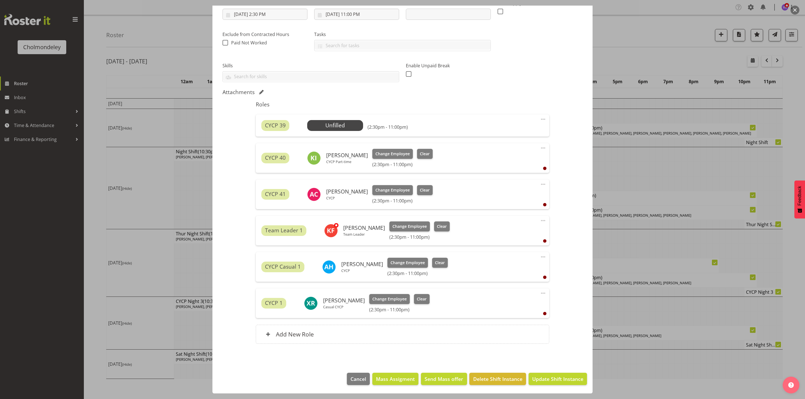
scroll to position [99, 0]
click at [562, 268] on span "Update Shift Instance" at bounding box center [557, 379] width 51 height 7
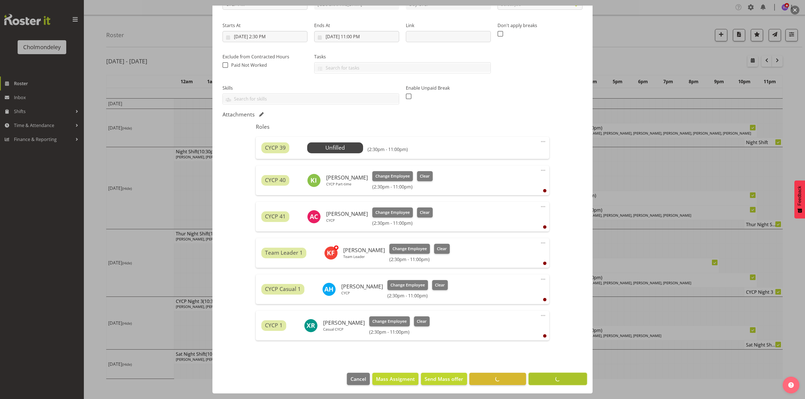
scroll to position [76, 0]
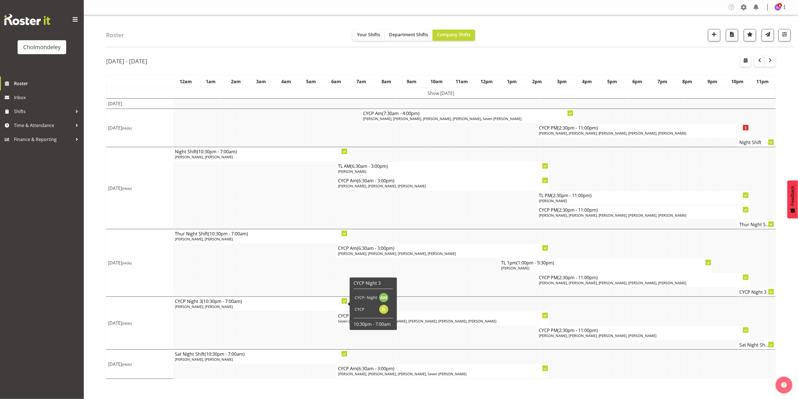
click at [274, 268] on td at bounding box center [277, 345] width 6 height 9
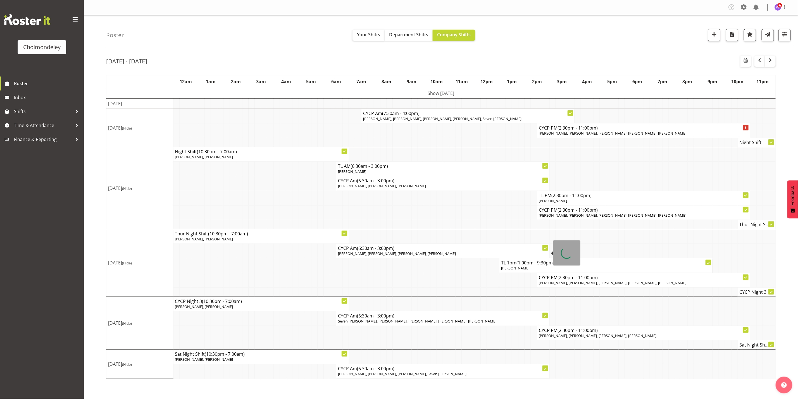
click at [394, 256] on span "[PERSON_NAME], [PERSON_NAME], [PERSON_NAME], [PERSON_NAME]" at bounding box center [397, 253] width 118 height 5
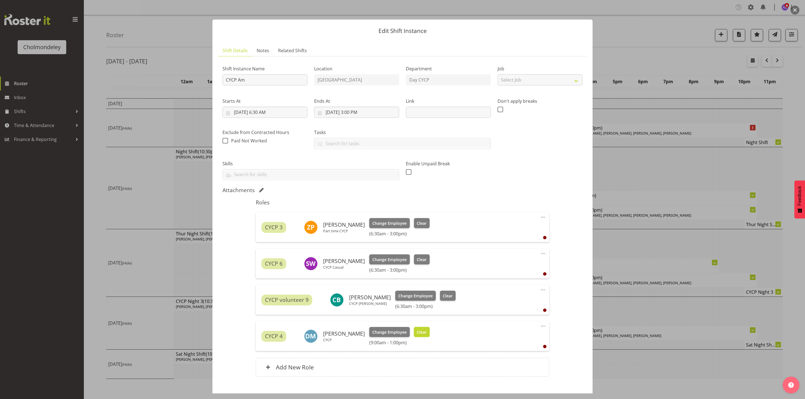
click at [424, 268] on button "Clear" at bounding box center [422, 332] width 16 height 10
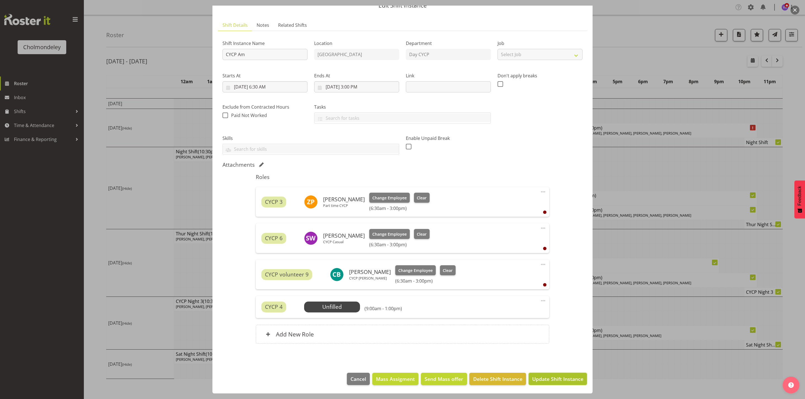
click at [564, 268] on span "Update Shift Instance" at bounding box center [557, 379] width 51 height 7
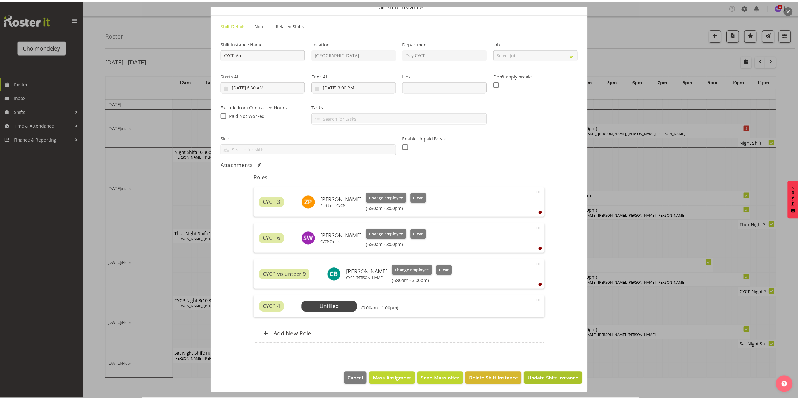
scroll to position [4, 0]
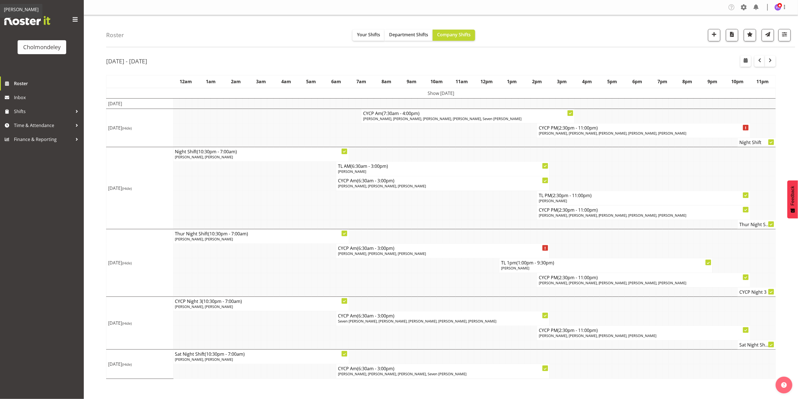
click at [566, 268] on td at bounding box center [660, 318] width 6 height 15
